Goal: Information Seeking & Learning: Learn about a topic

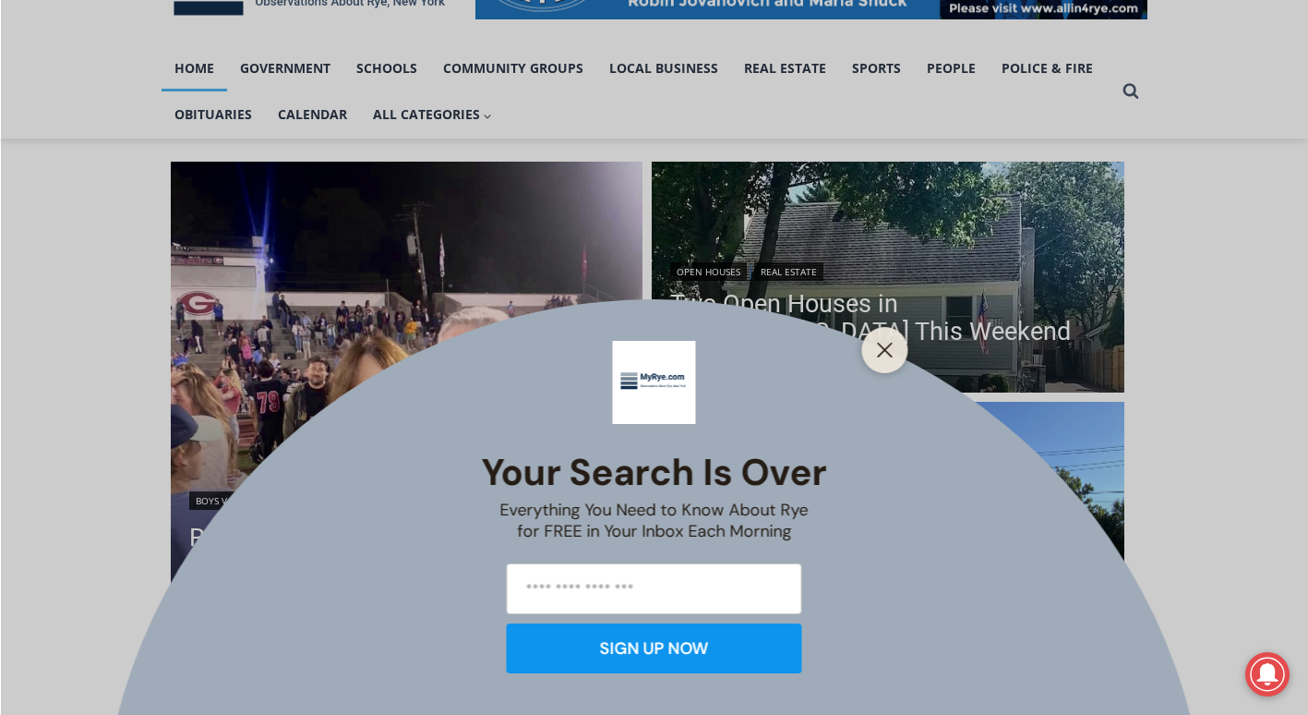
scroll to position [370, 0]
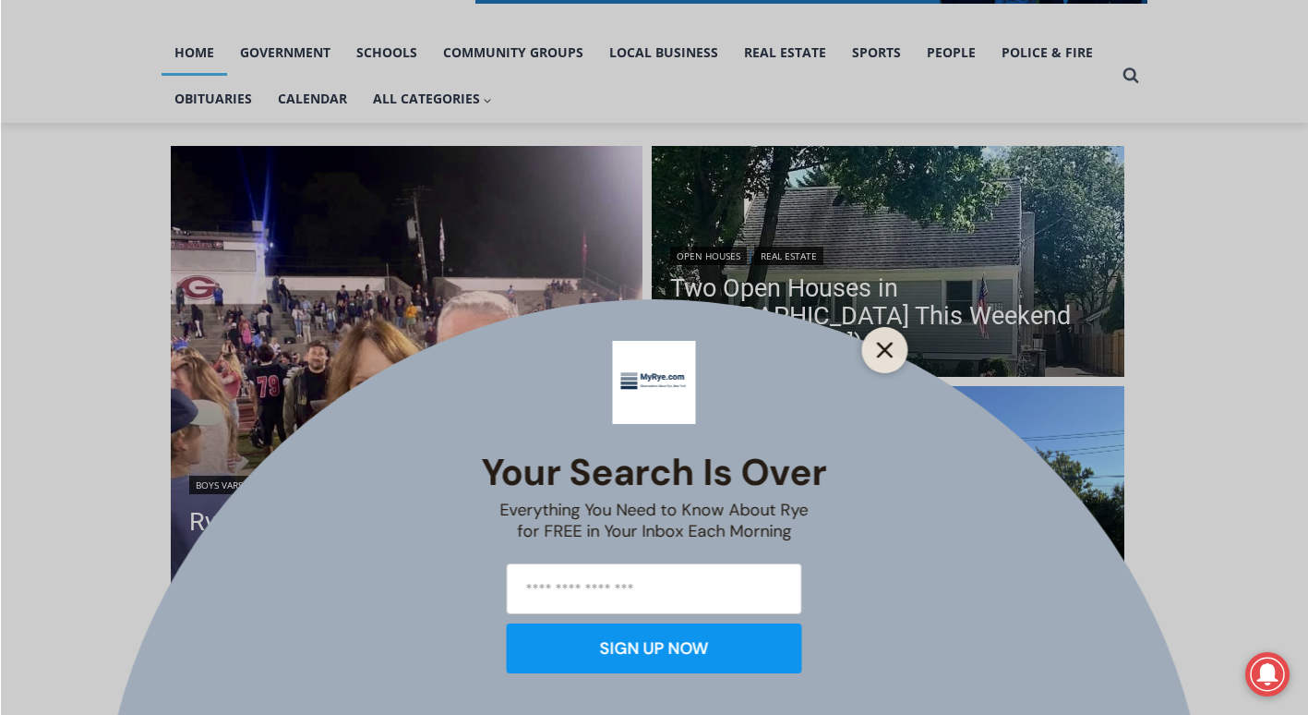
click at [891, 346] on icon "Close" at bounding box center [885, 350] width 17 height 17
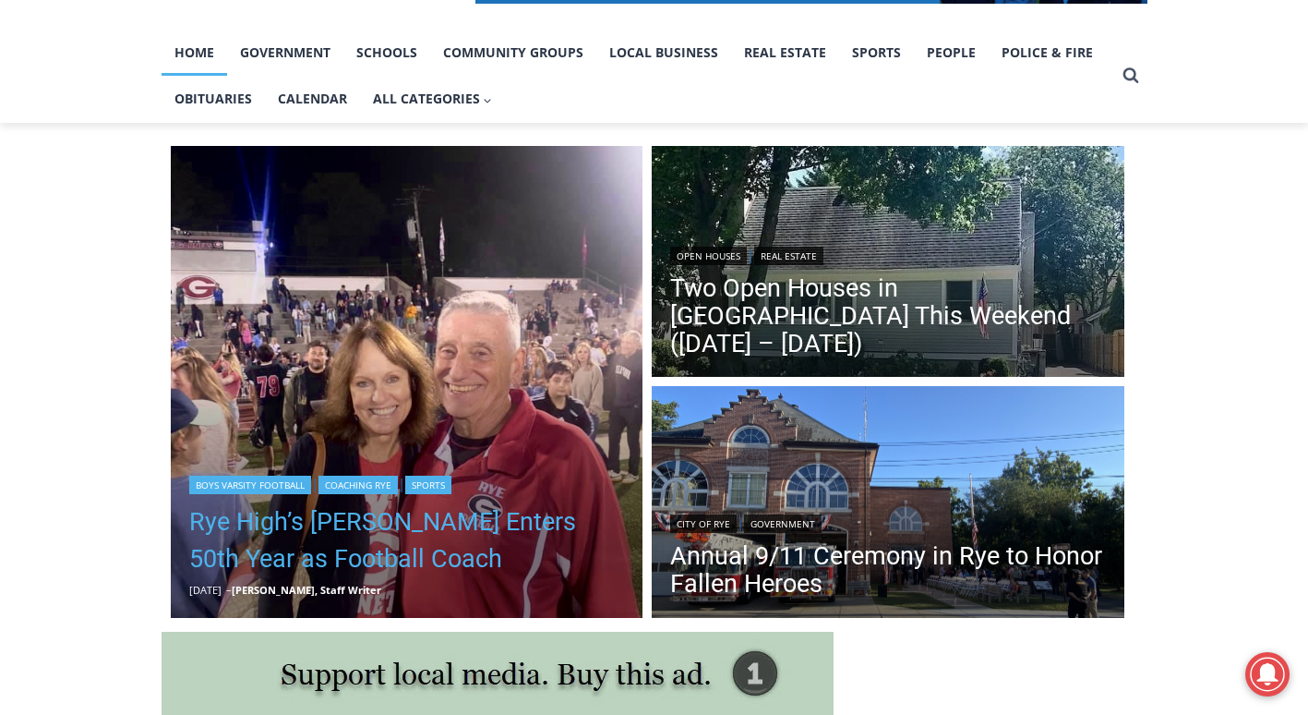
click at [318, 547] on link "Rye High’s [PERSON_NAME] Enters 50th Year as Football Coach" at bounding box center [407, 540] width 436 height 74
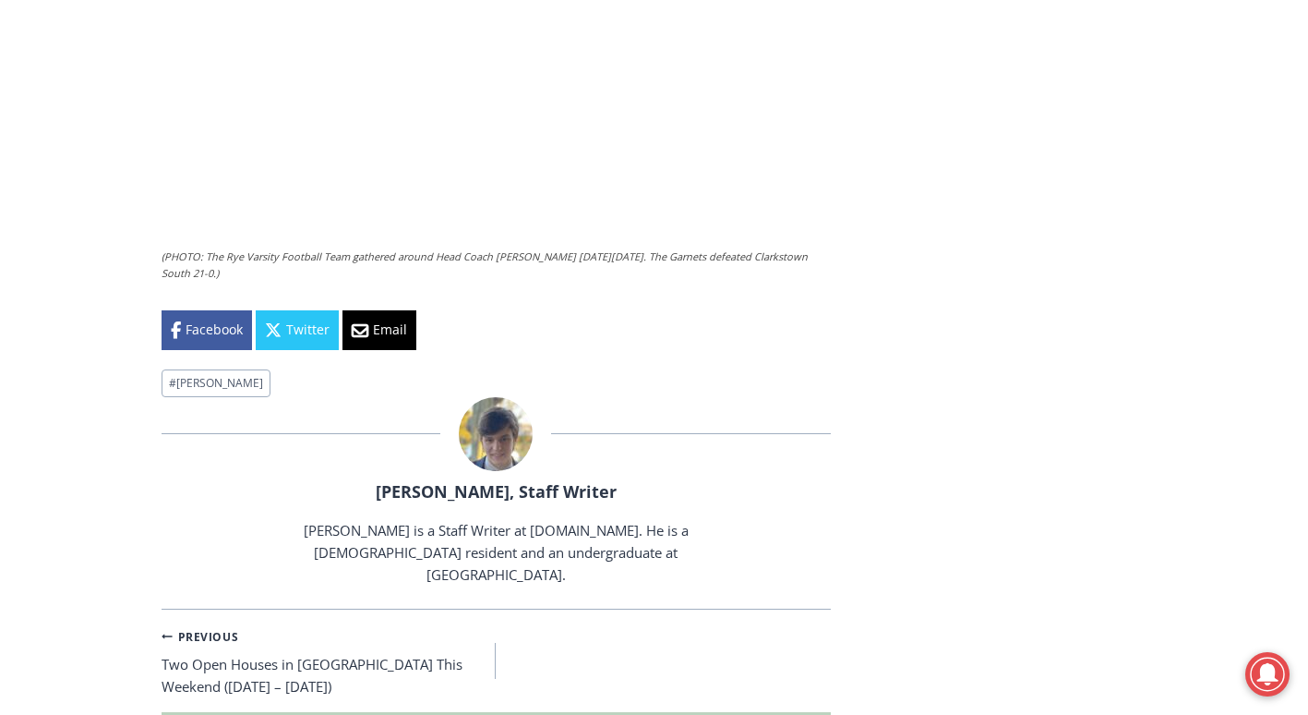
scroll to position [6095, 0]
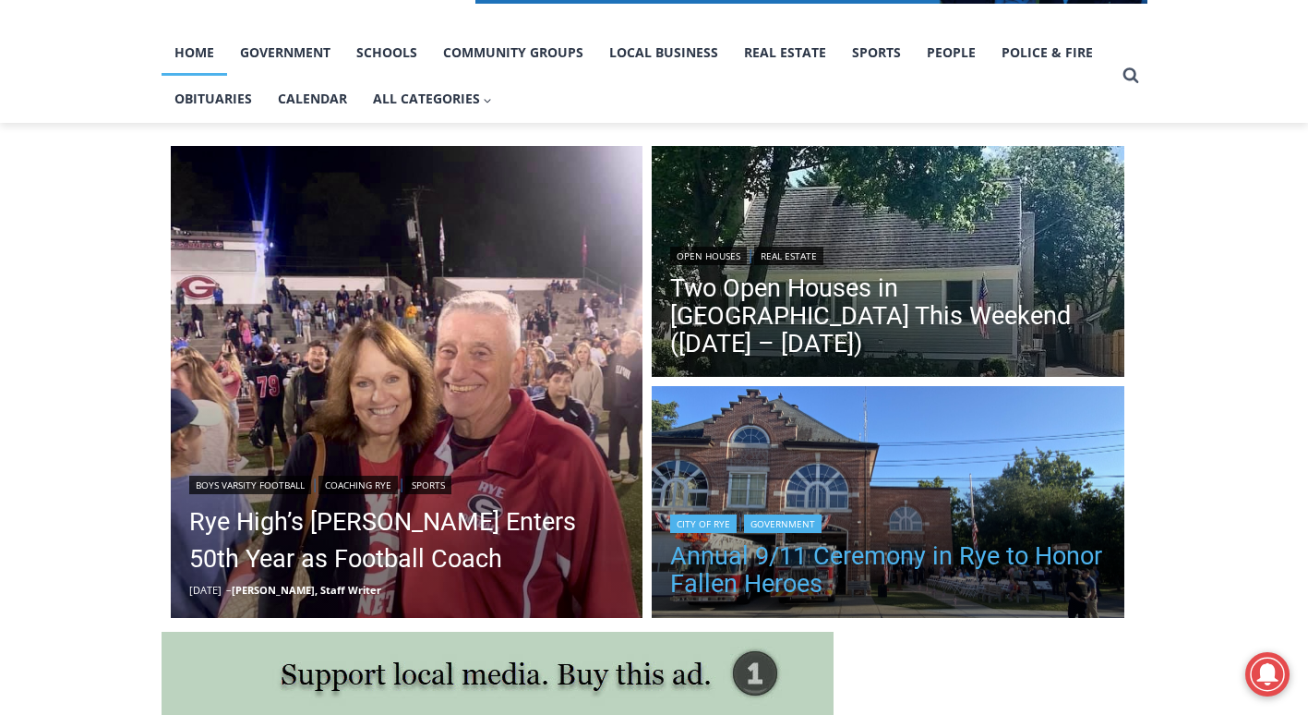
click at [784, 565] on link "Annual 9/11 Ceremony in Rye to Honor Fallen Heroes" at bounding box center [888, 569] width 436 height 55
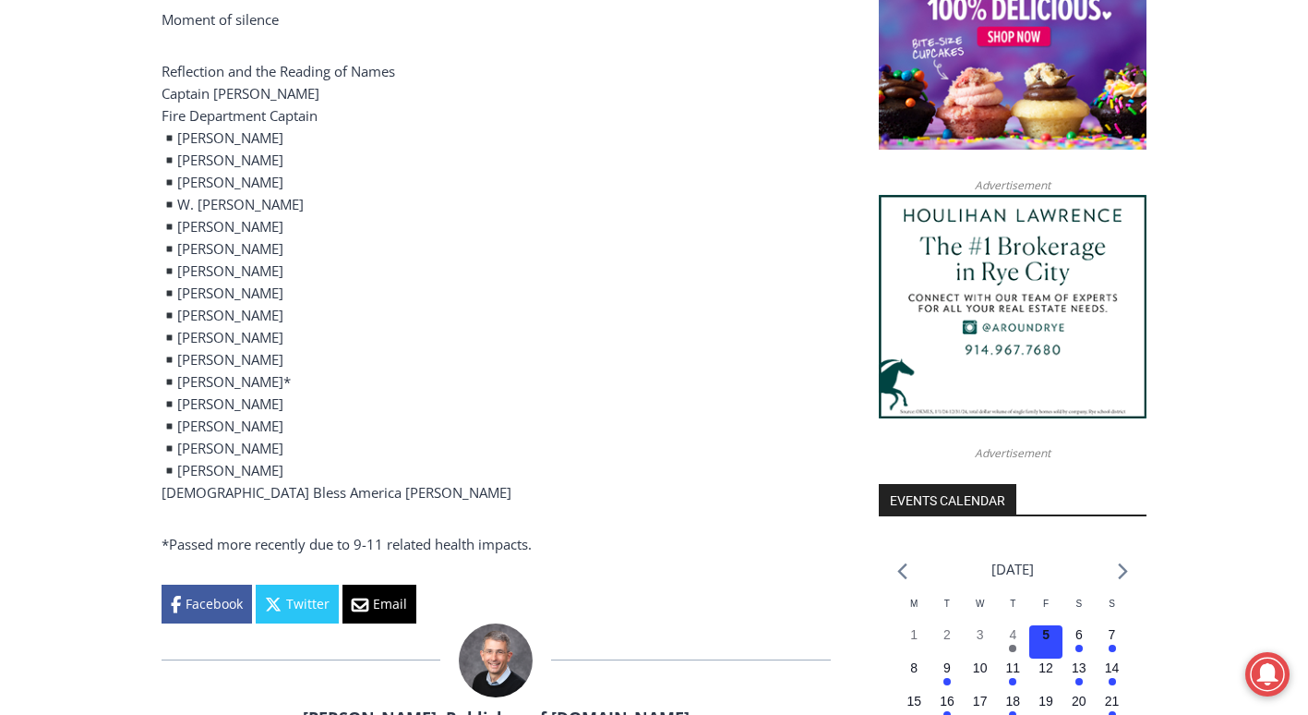
scroll to position [1637, 0]
